Goal: Information Seeking & Learning: Understand process/instructions

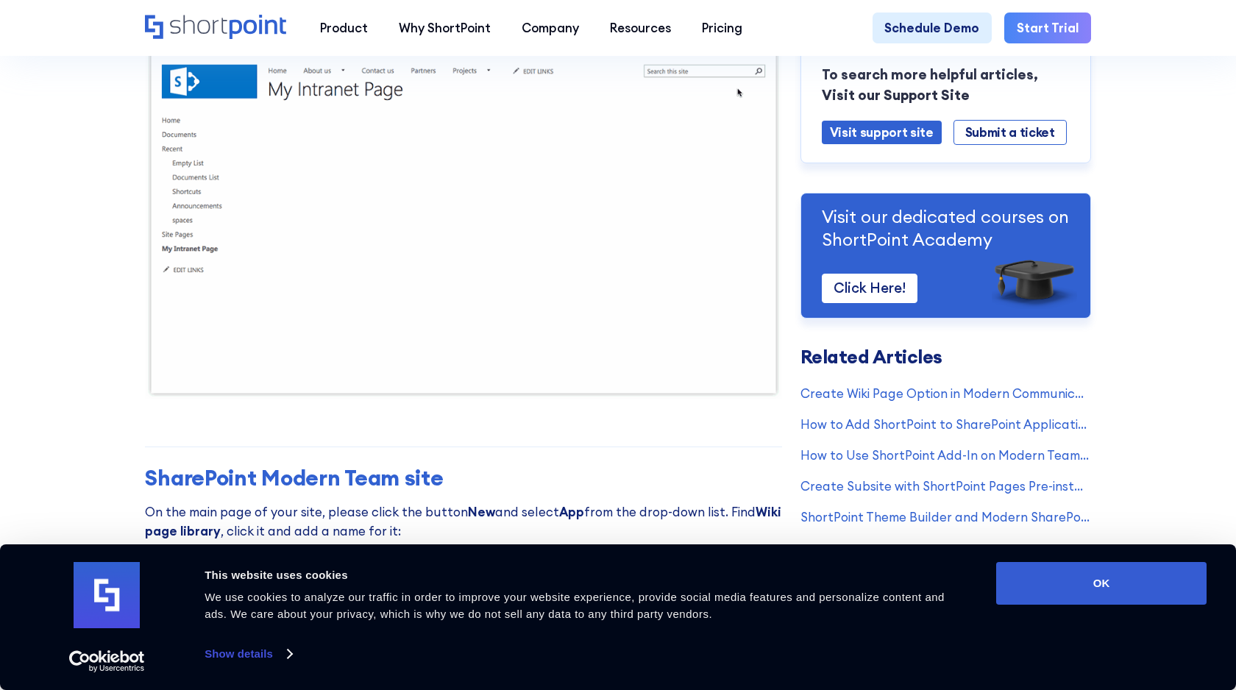
scroll to position [496, 0]
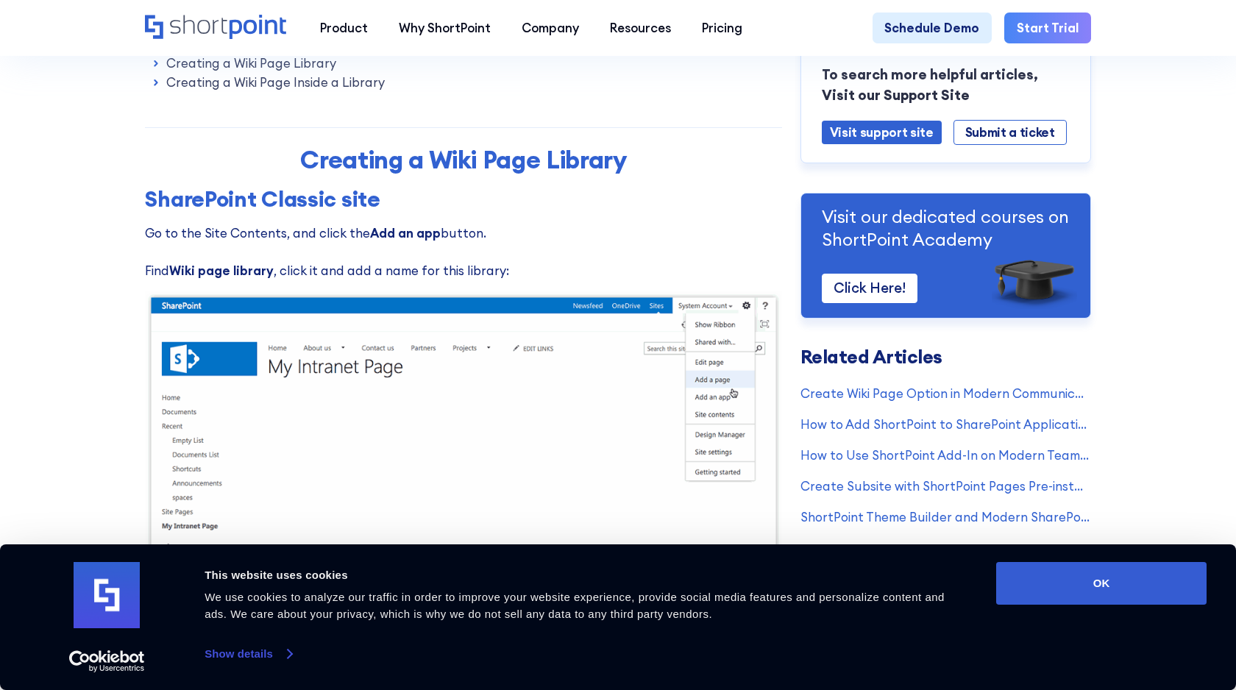
click at [243, 649] on link "Show details" at bounding box center [248, 654] width 87 height 22
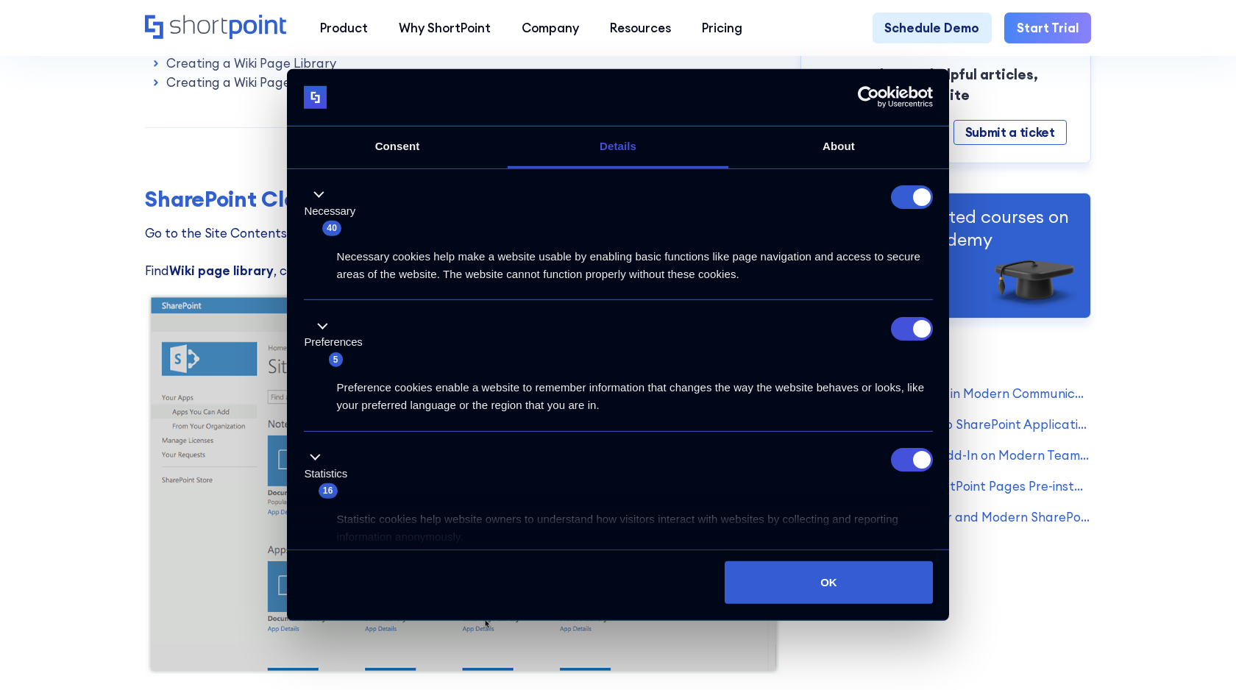
click at [908, 200] on form at bounding box center [912, 197] width 42 height 24
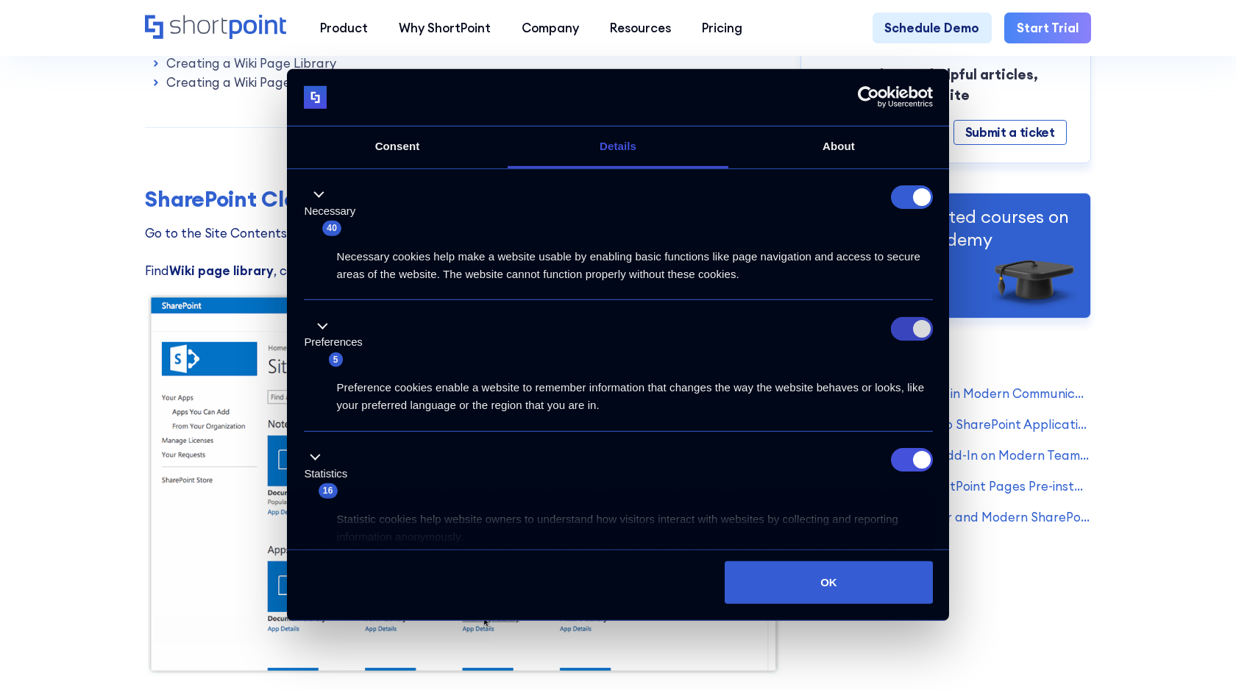
click at [915, 330] on input "Preferences" at bounding box center [912, 329] width 42 height 24
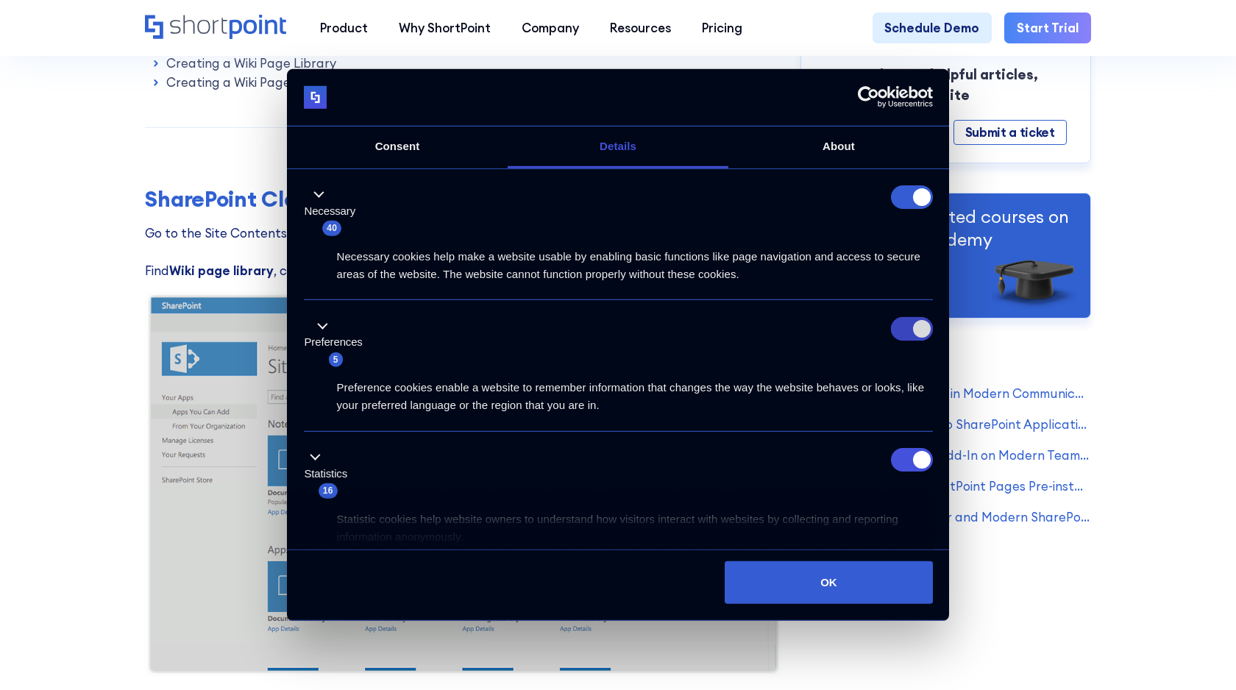
checkbox input "false"
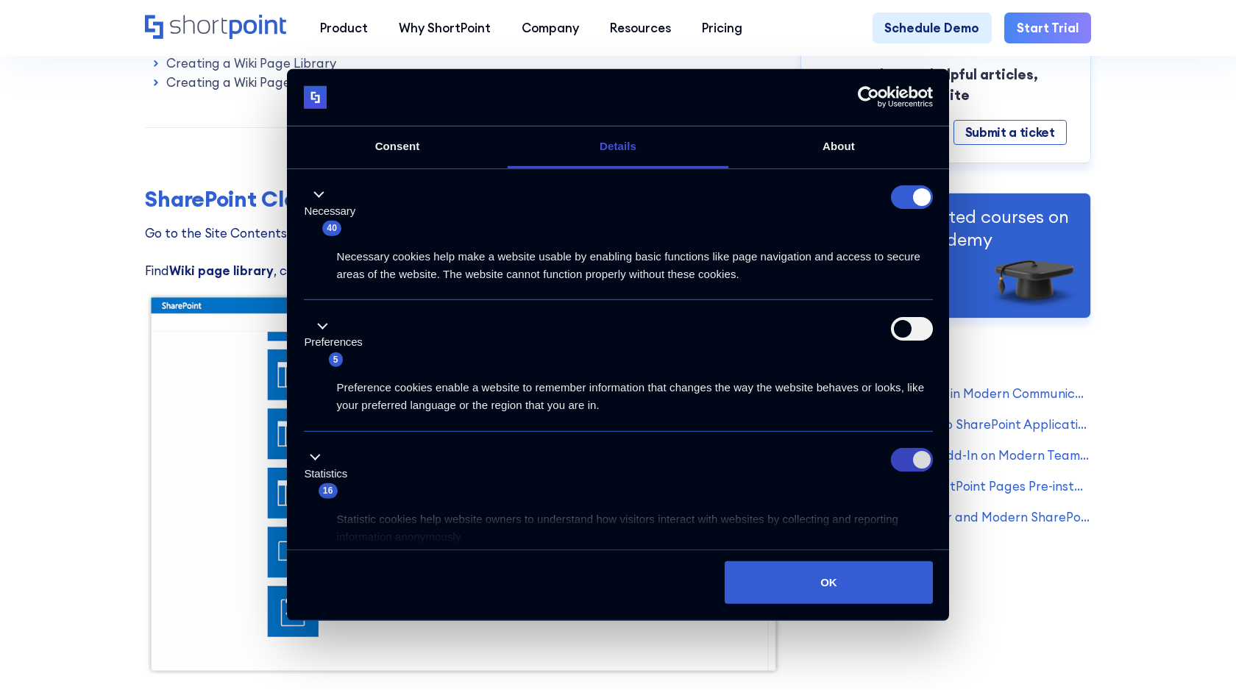
click at [899, 461] on input "Statistics" at bounding box center [912, 460] width 42 height 24
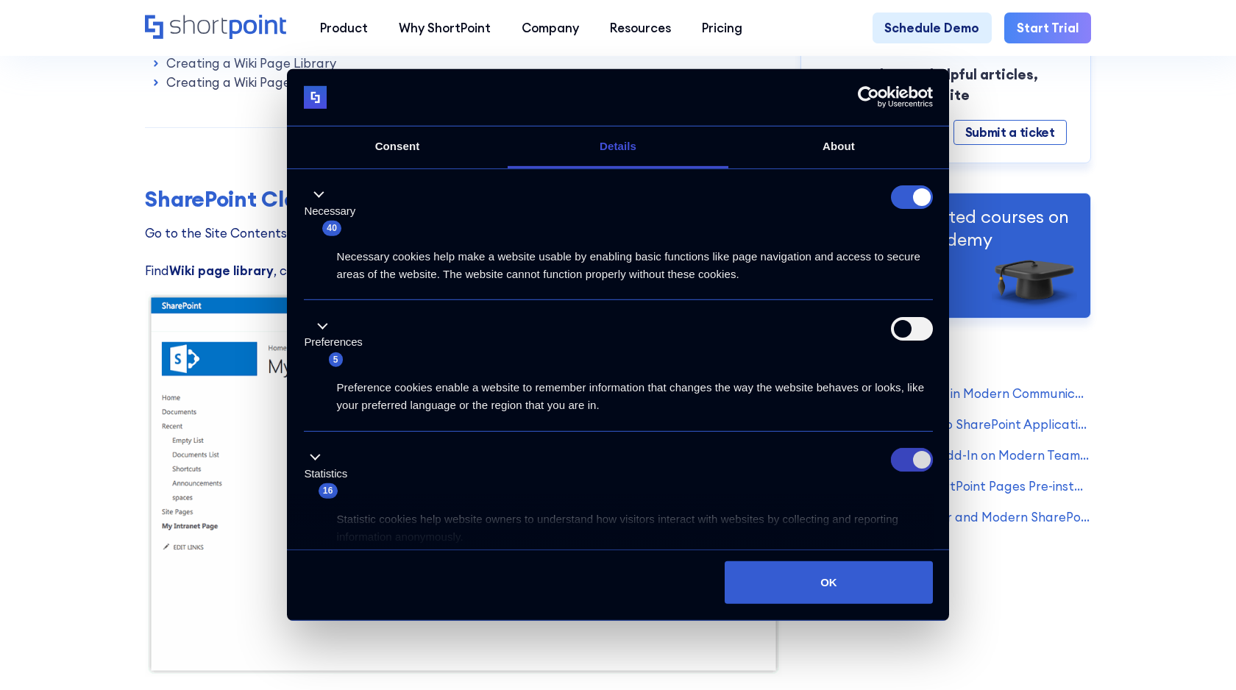
checkbox input "false"
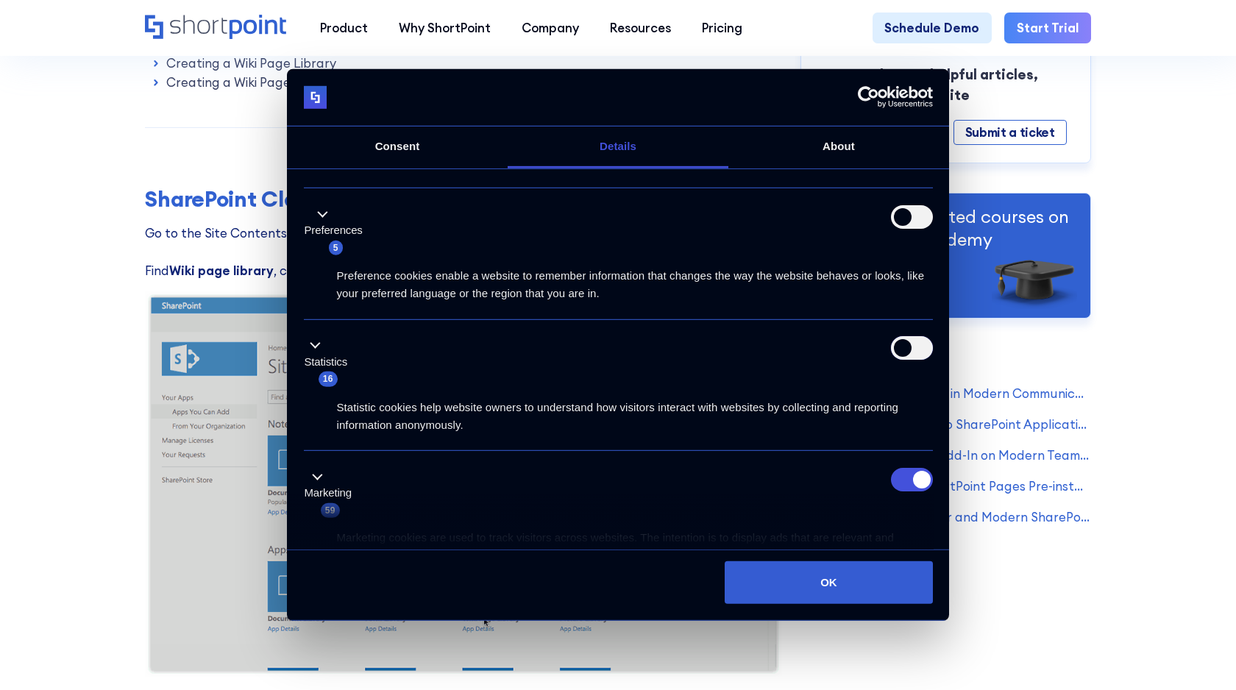
scroll to position [296, 0]
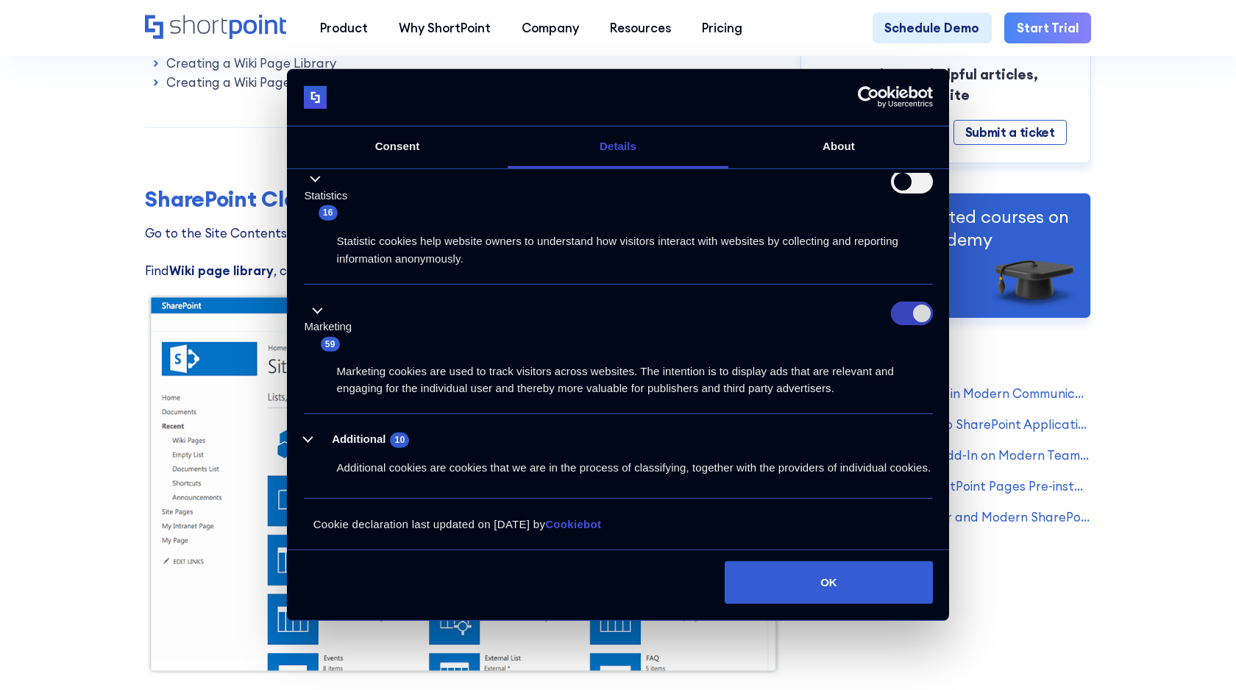
click at [902, 302] on input "Marketing" at bounding box center [912, 314] width 42 height 24
checkbox input "false"
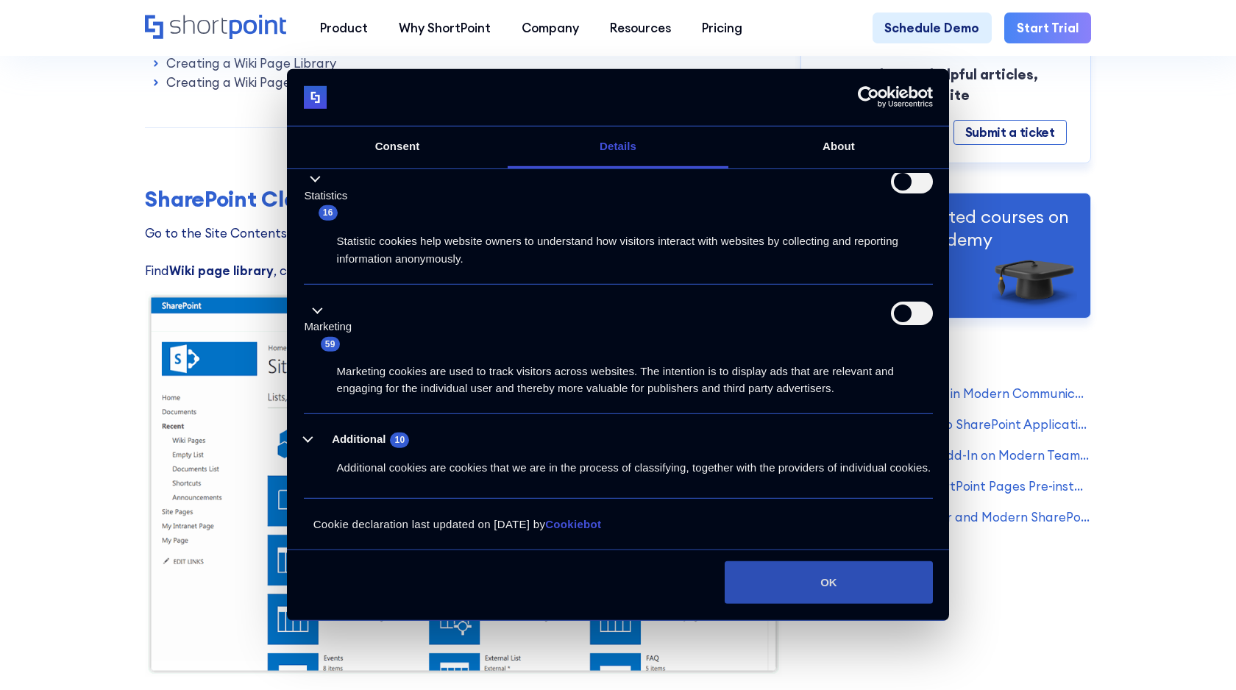
click at [864, 583] on button "OK" at bounding box center [828, 582] width 207 height 43
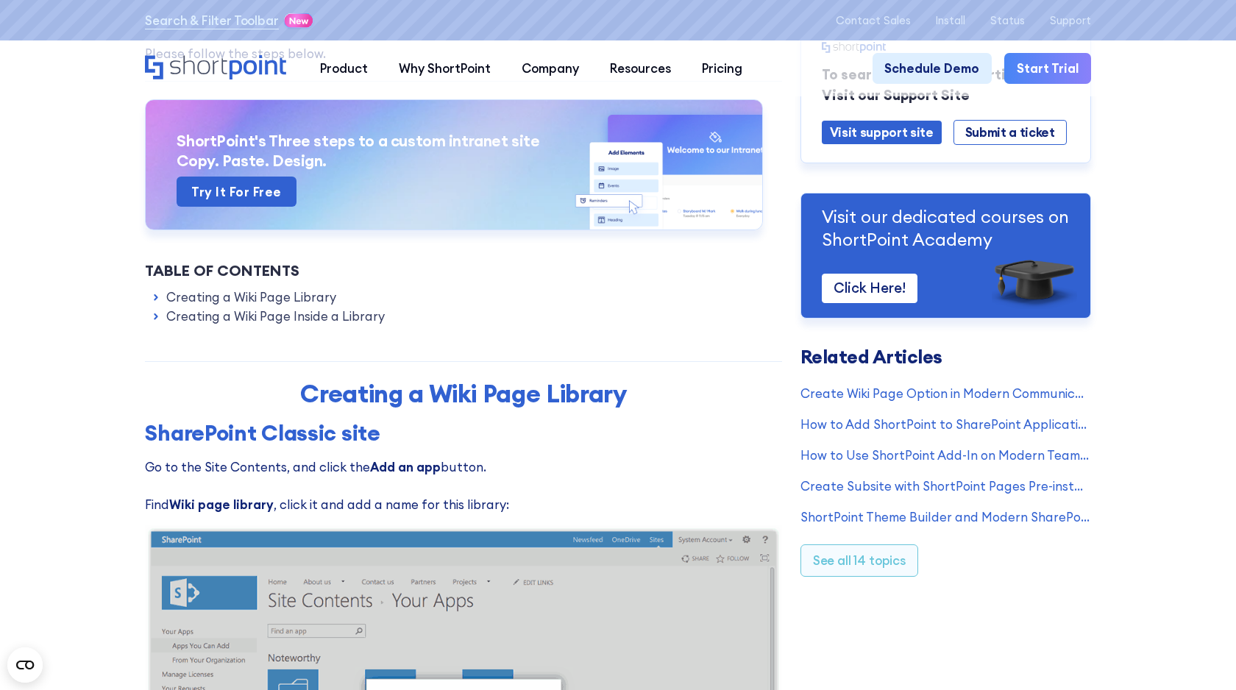
scroll to position [425, 0]
